Goal: Task Accomplishment & Management: Complete application form

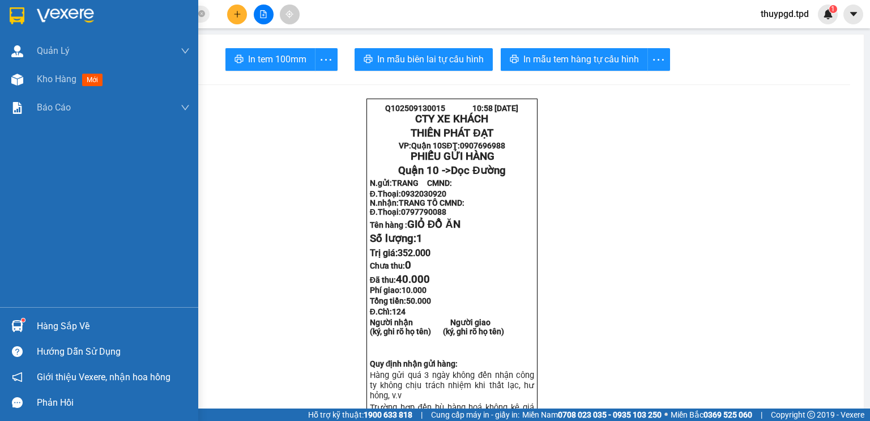
click at [19, 322] on img at bounding box center [17, 326] width 12 height 12
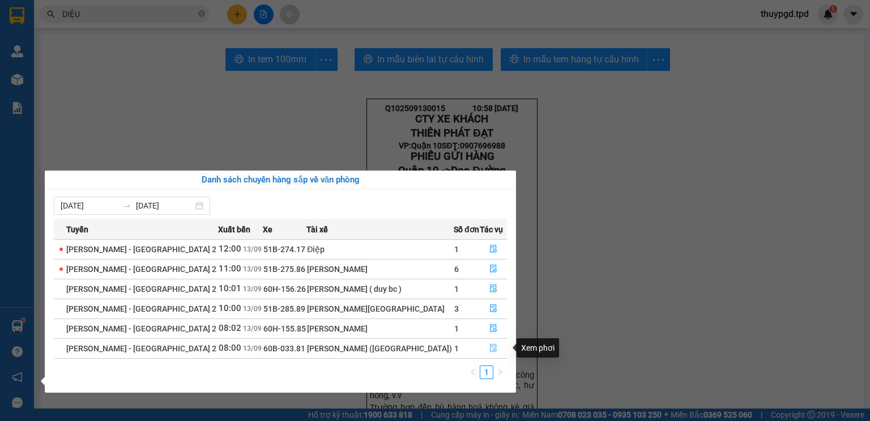
click at [494, 349] on button "button" at bounding box center [493, 348] width 26 height 18
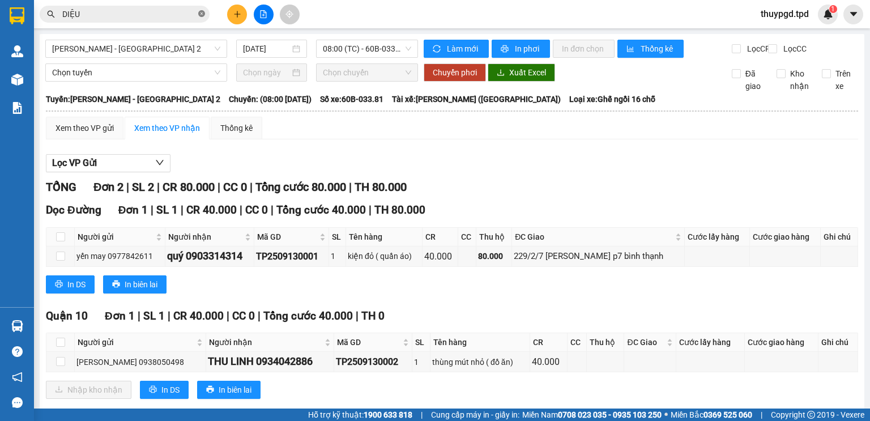
click at [199, 11] on icon "close-circle" at bounding box center [201, 13] width 7 height 7
click at [147, 16] on input "text" at bounding box center [129, 14] width 134 height 12
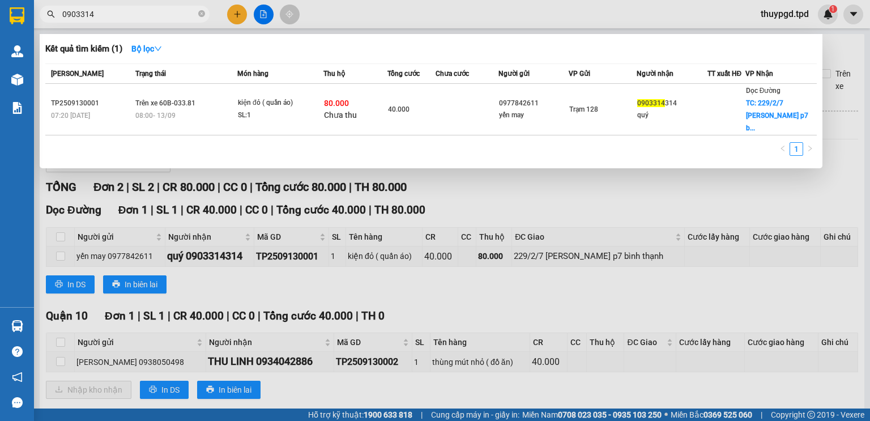
type input "0903314"
click at [607, 178] on div at bounding box center [435, 210] width 870 height 421
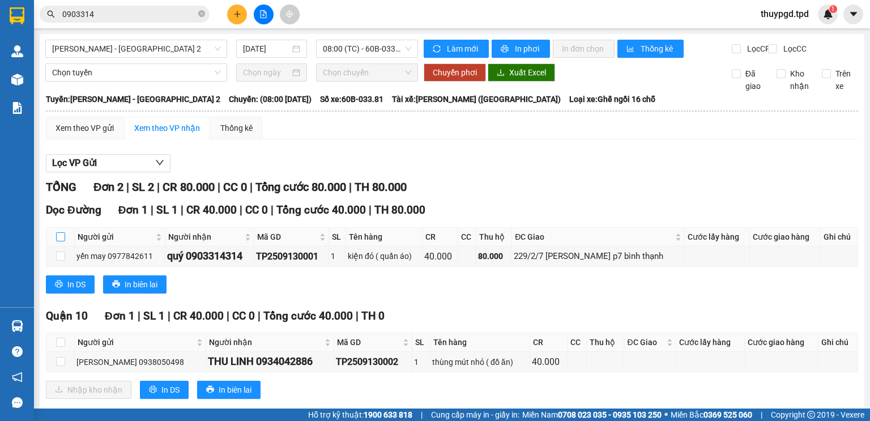
click at [61, 241] on input "checkbox" at bounding box center [60, 236] width 9 height 9
checkbox input "true"
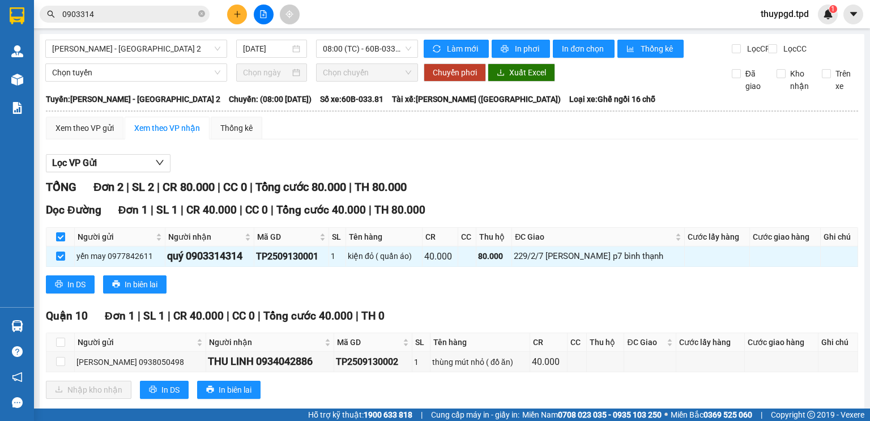
click at [59, 241] on input "checkbox" at bounding box center [60, 236] width 9 height 9
checkbox input "false"
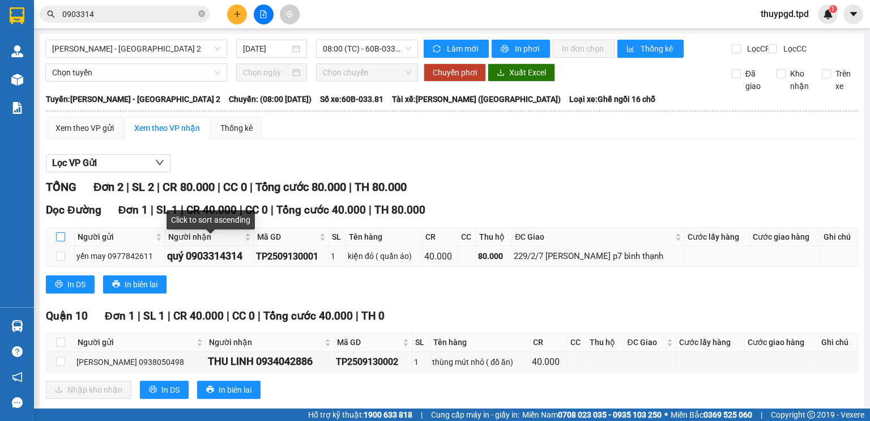
scroll to position [29, 0]
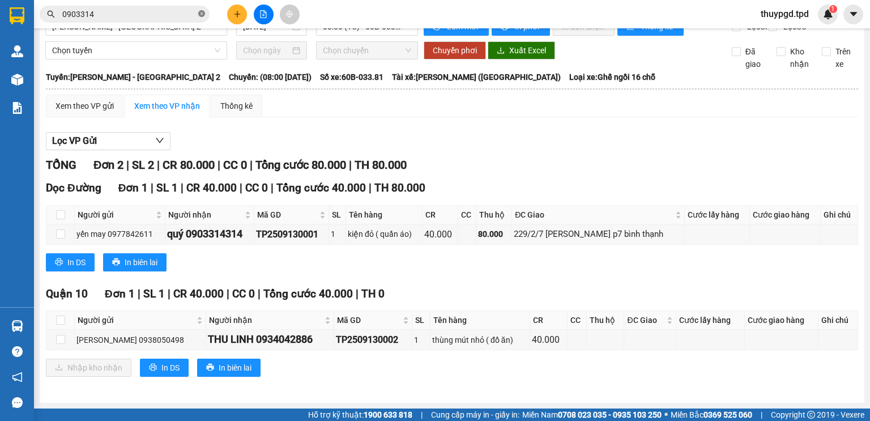
click at [199, 12] on icon "close-circle" at bounding box center [201, 13] width 7 height 7
click at [151, 12] on input "text" at bounding box center [129, 14] width 134 height 12
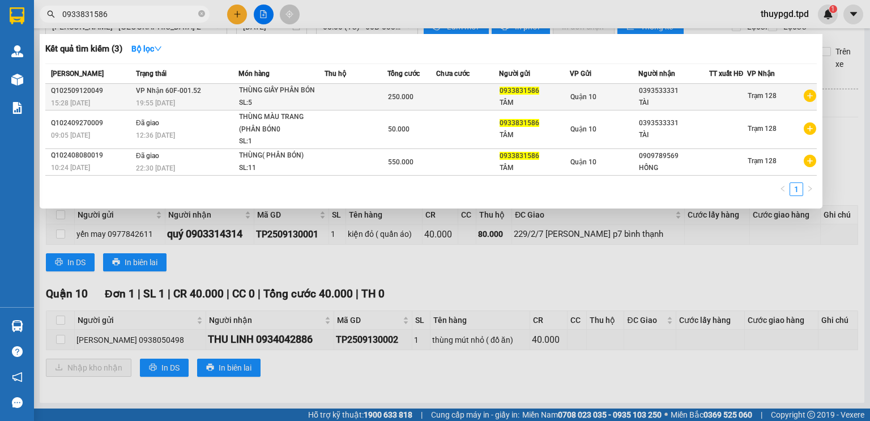
type input "0933831586"
click at [263, 96] on div "THÙNG GIẤY PHÂN BÓN" at bounding box center [281, 90] width 85 height 12
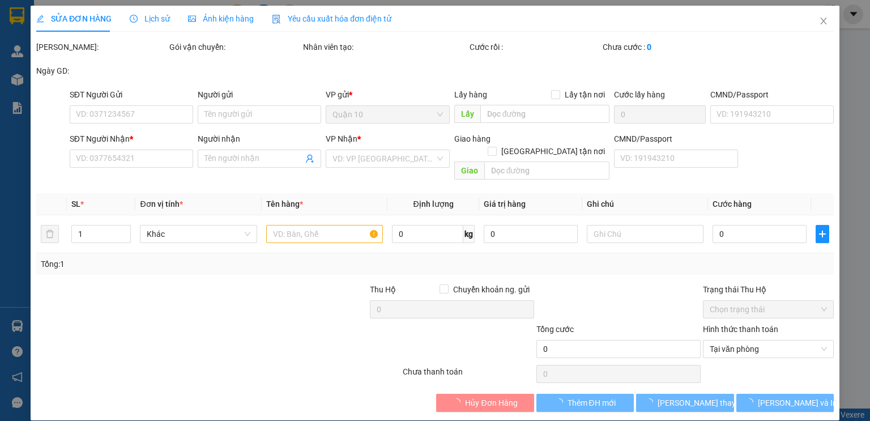
type input "0933831586"
type input "TÂM"
type input "075190000168"
type input "0393533331"
type input "TÀI"
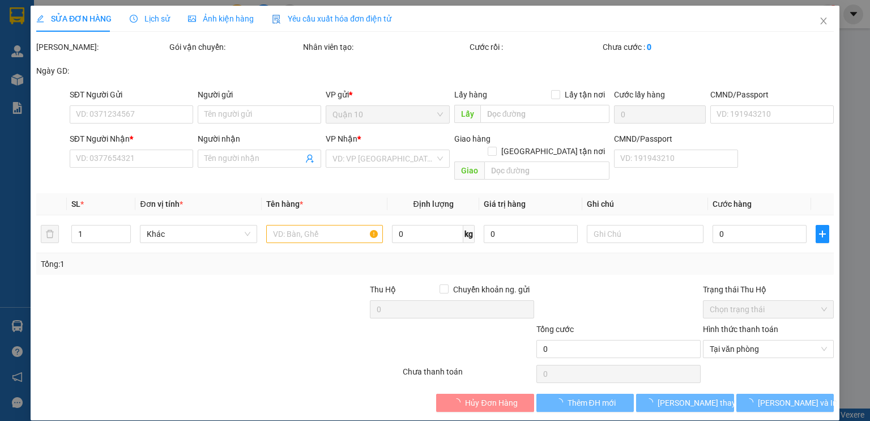
type input "250.000"
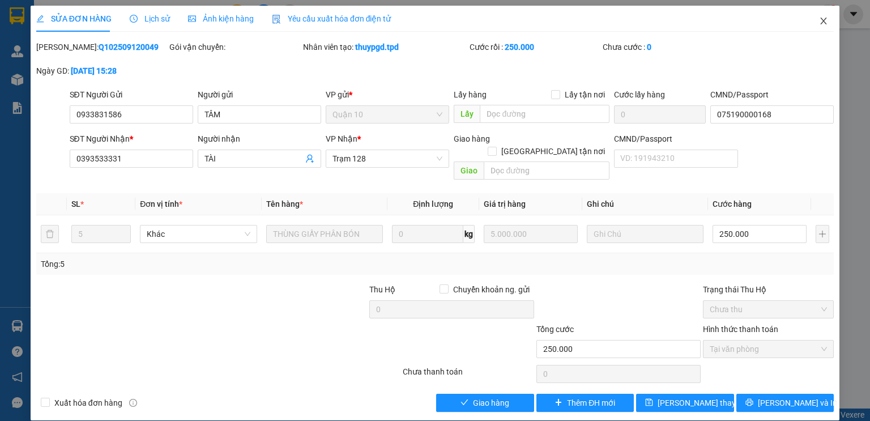
click at [822, 21] on icon "close" at bounding box center [824, 21] width 6 height 7
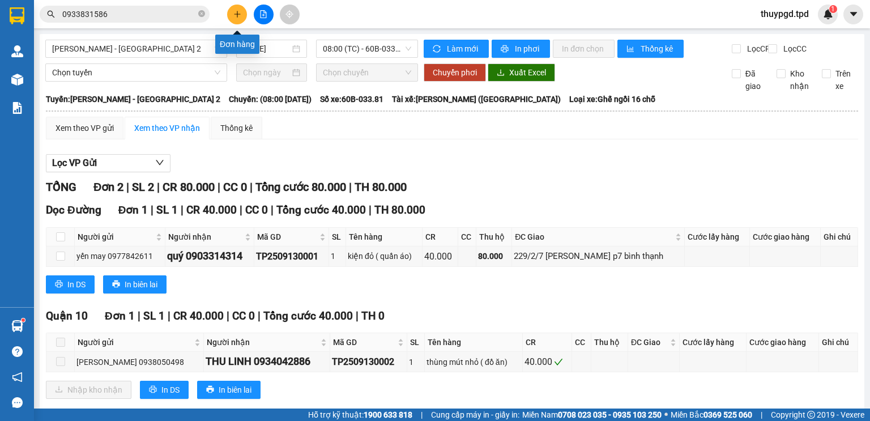
click at [240, 13] on icon "plus" at bounding box center [237, 14] width 8 height 8
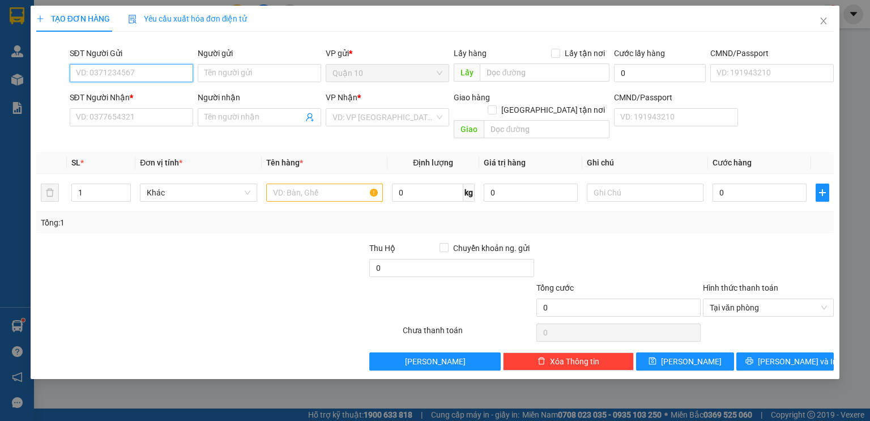
click at [164, 80] on input "SĐT Người Gửi" at bounding box center [131, 73] width 123 height 18
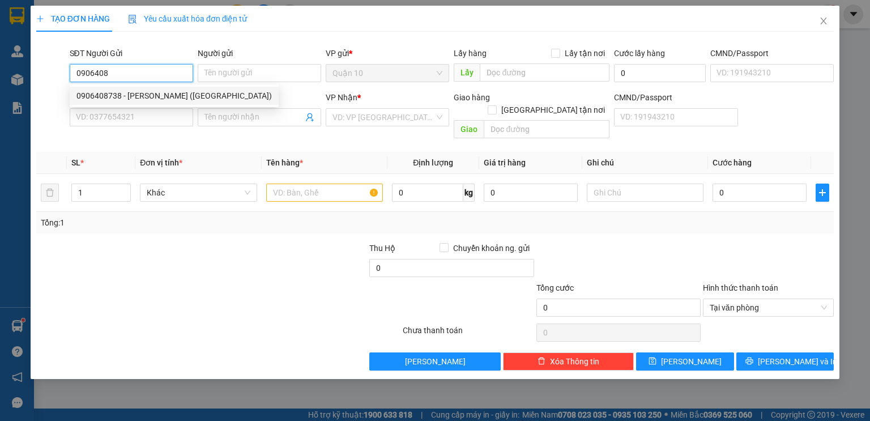
click at [208, 94] on div "0906408738 - [PERSON_NAME] ([GEOGRAPHIC_DATA])" at bounding box center [173, 95] width 195 height 12
type input "0906408738"
type input "[PERSON_NAME] ([GEOGRAPHIC_DATA])"
type input "079079003386"
type input "0398771905"
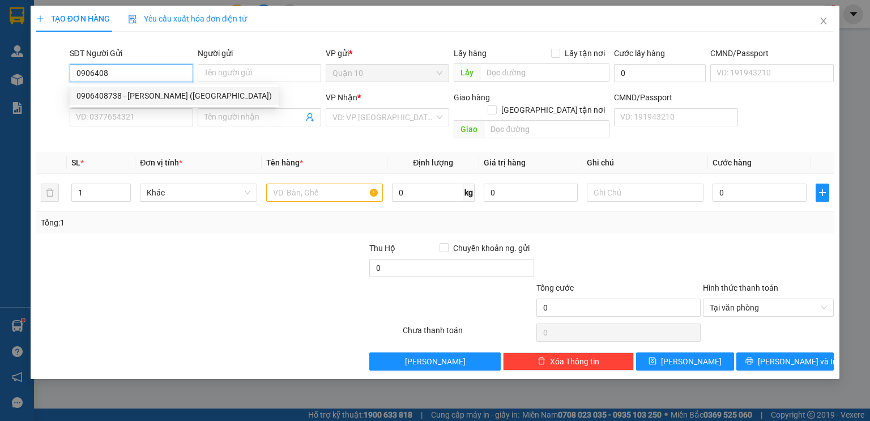
type input "[PERSON_NAME]"
type input "049078023848"
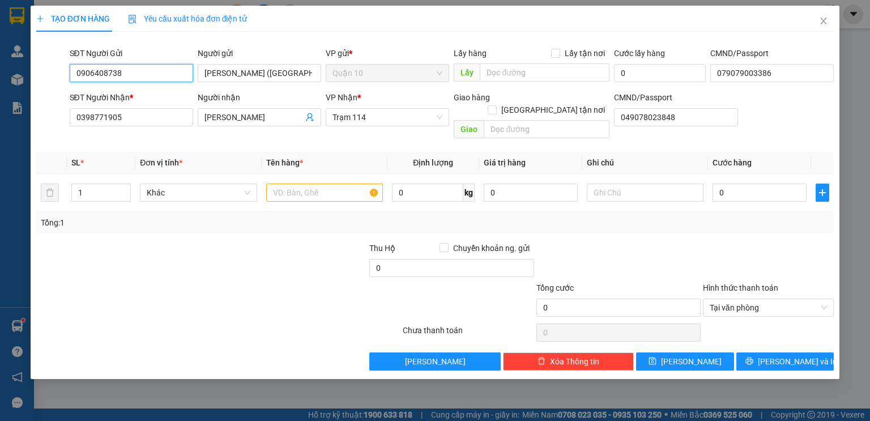
type input "0906408738"
click at [229, 254] on div at bounding box center [285, 262] width 167 height 40
click at [301, 184] on input "text" at bounding box center [324, 193] width 117 height 18
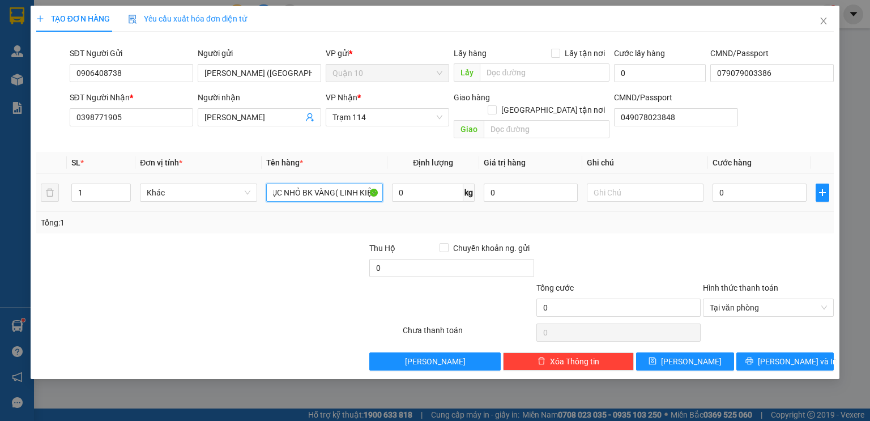
scroll to position [0, 9]
type input "CỤC NHỎ BK VÀNG( LINH KIỆN)"
type input "200.000"
type input "4"
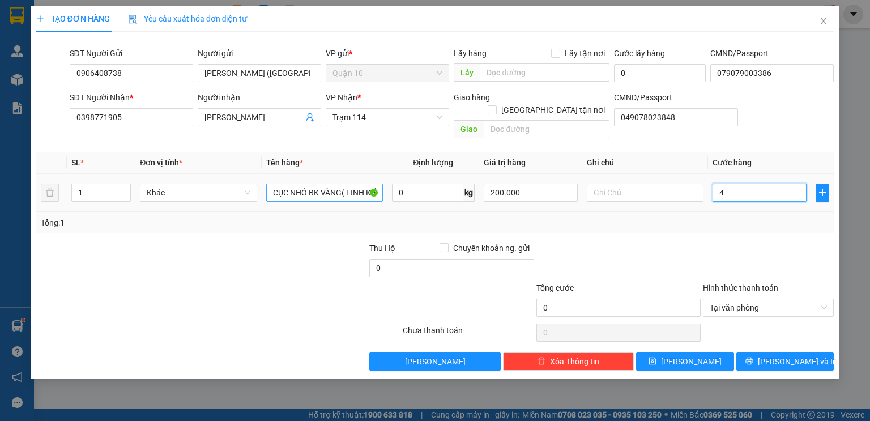
type input "4"
type input "40"
type input "40.000"
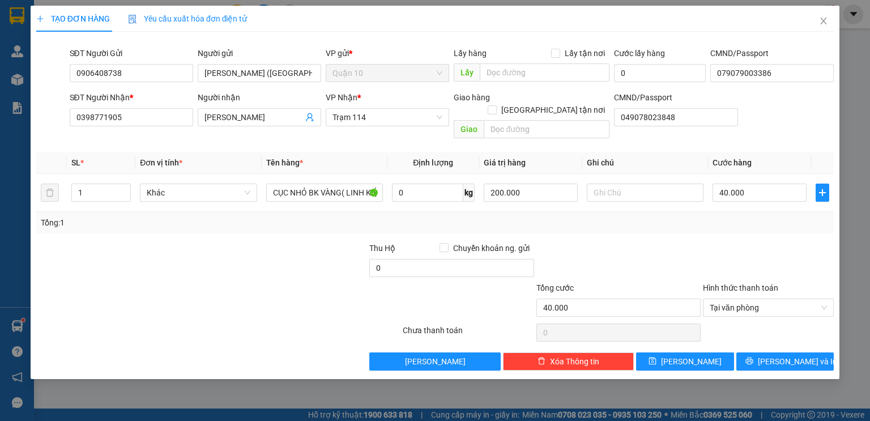
click at [698, 256] on div at bounding box center [618, 262] width 167 height 40
click at [753, 357] on span "printer" at bounding box center [749, 361] width 8 height 9
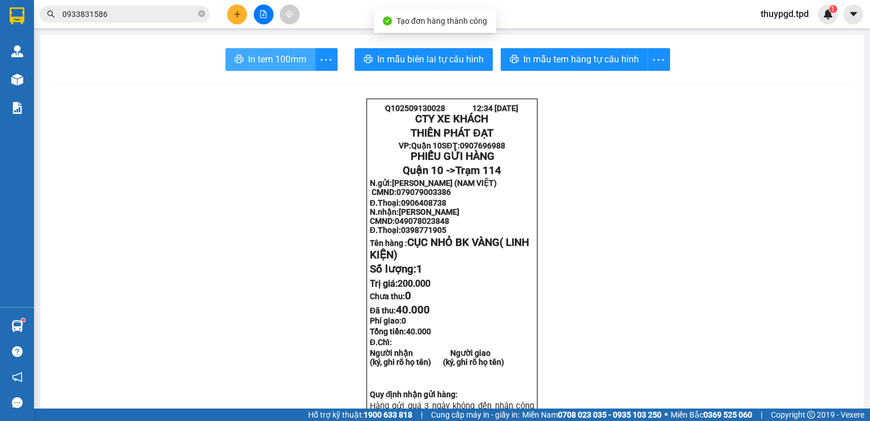
click at [279, 65] on span "In tem 100mm" at bounding box center [277, 59] width 58 height 14
